Goal: Transaction & Acquisition: Purchase product/service

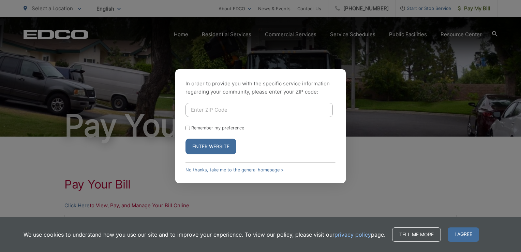
click at [225, 111] on input "Enter ZIP Code" at bounding box center [258, 110] width 147 height 14
type input "92064"
click at [188, 126] on input "Remember my preference" at bounding box center [187, 127] width 4 height 4
checkbox input "true"
click at [196, 145] on button "Enter Website" at bounding box center [210, 146] width 51 height 16
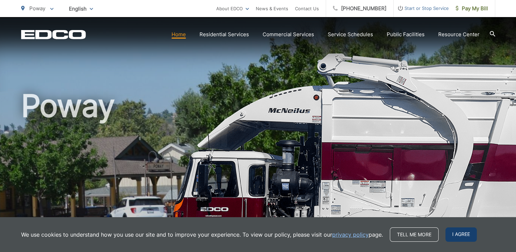
click at [452, 230] on span "I agree" at bounding box center [460, 234] width 31 height 14
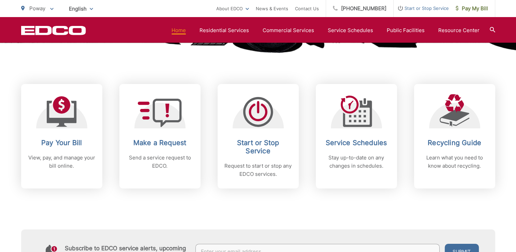
scroll to position [273, 0]
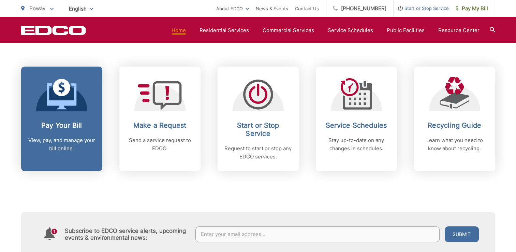
click at [74, 129] on h2 "Pay Your Bill" at bounding box center [61, 125] width 67 height 8
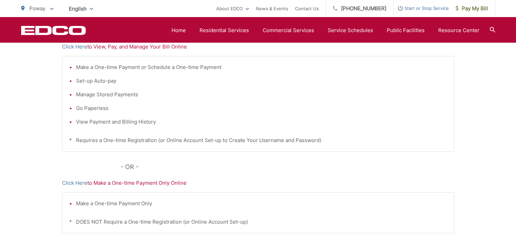
scroll to position [170, 0]
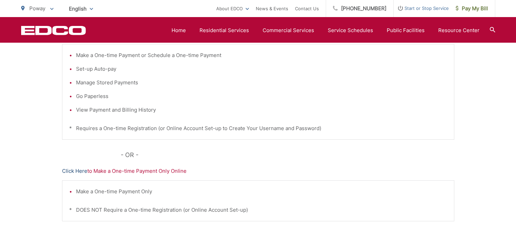
click at [76, 169] on link "Click Here" at bounding box center [74, 171] width 25 height 8
